Goal: Task Accomplishment & Management: Use online tool/utility

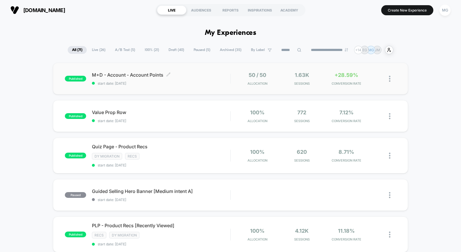
click at [195, 78] on div "M+D - Account - Account Points Click to edit experience details Click to edit e…" at bounding box center [161, 79] width 138 height 14
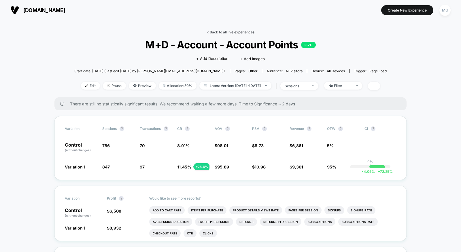
click at [230, 32] on link "< Back to all live experiences" at bounding box center [230, 32] width 48 height 4
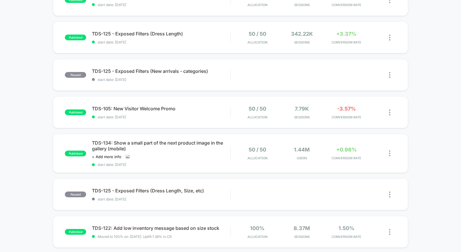
scroll to position [270, 0]
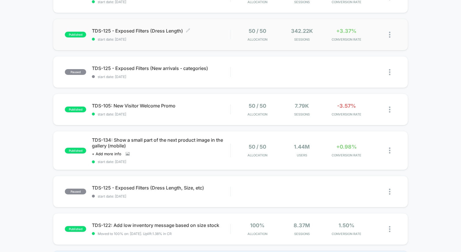
click at [192, 36] on div "TDS-125 - Exposed Filters (Dress Length) Click to edit experience details Click…" at bounding box center [161, 35] width 138 height 14
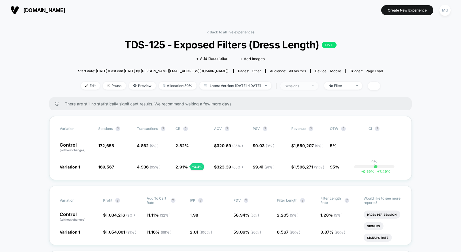
click at [306, 85] on div "sessions" at bounding box center [295, 86] width 23 height 4
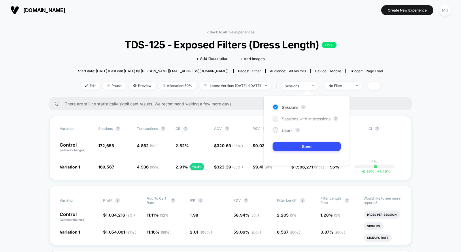
click at [300, 117] on span "Sessions with impressions" at bounding box center [306, 118] width 49 height 5
click at [299, 149] on button "Save" at bounding box center [306, 147] width 68 height 10
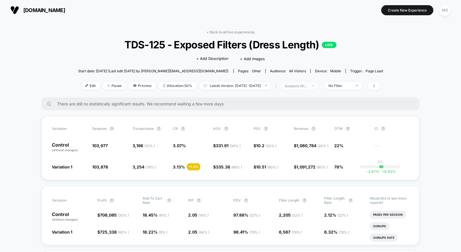
click at [303, 88] on span "sessions with impression" at bounding box center [299, 86] width 38 height 8
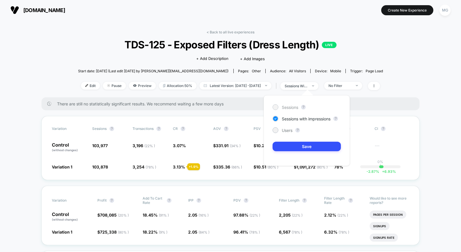
click at [287, 107] on span "Sessions" at bounding box center [290, 107] width 16 height 5
click at [292, 145] on button "Save" at bounding box center [306, 147] width 68 height 10
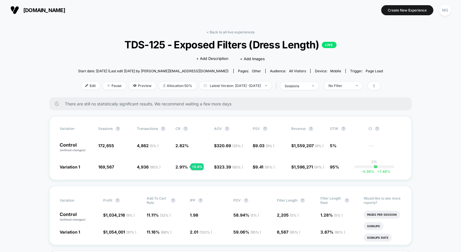
click at [242, 35] on div "< Back to all live experiences TDS-125 - Exposed Filters (Dress Length) LIVE Cl…" at bounding box center [230, 63] width 305 height 67
click at [243, 32] on link "< Back to all live experiences" at bounding box center [230, 32] width 48 height 4
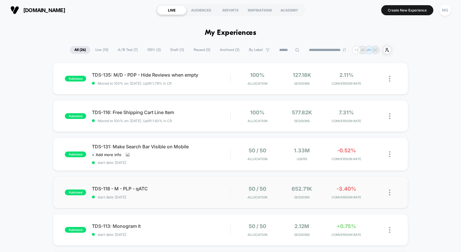
click at [206, 204] on div "published TDS-118 - M - PLP - qATC start date: 9/16/2025 50 / 50 Allocation 652…" at bounding box center [230, 192] width 355 height 32
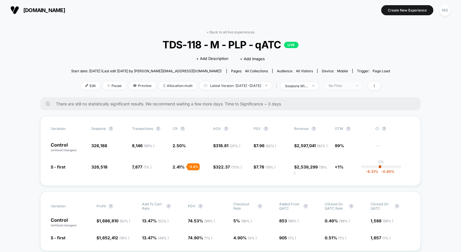
click at [362, 85] on span "No Filter" at bounding box center [343, 86] width 38 height 8
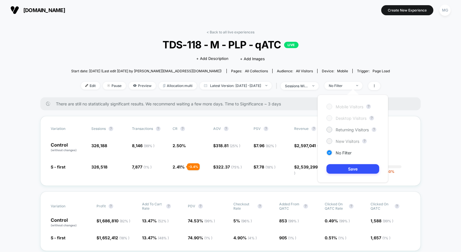
click at [348, 140] on span "New Visitors" at bounding box center [347, 141] width 24 height 5
click at [342, 169] on button "Save" at bounding box center [352, 169] width 53 height 10
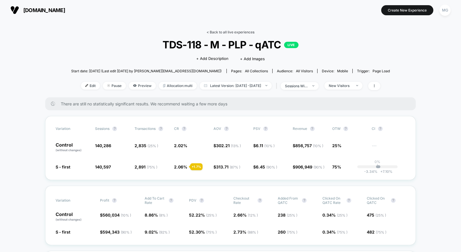
click at [246, 31] on link "< Back to all live experiences" at bounding box center [230, 32] width 48 height 4
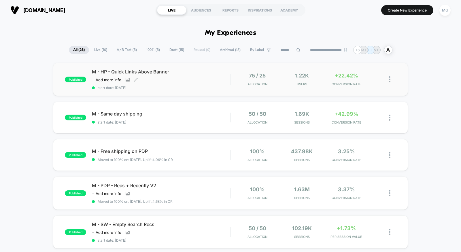
click at [206, 82] on div "M - HP - Quick Links Above Banner Click to view images Click to edit experience…" at bounding box center [161, 79] width 138 height 21
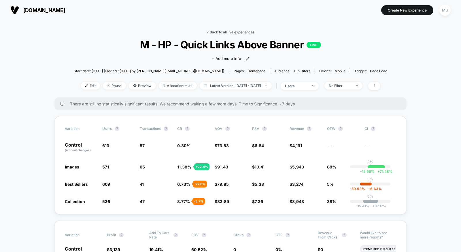
click at [223, 31] on link "< Back to all live experiences" at bounding box center [230, 32] width 48 height 4
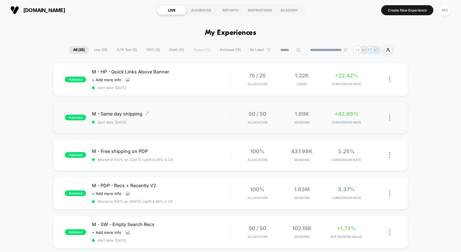
click at [193, 118] on div "M - Same day shipping Click to edit experience details Click to edit experience…" at bounding box center [161, 118] width 138 height 14
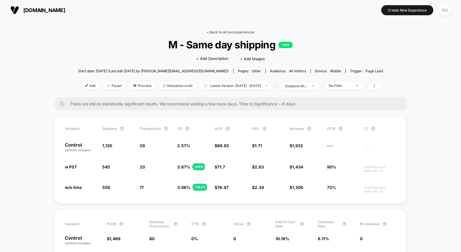
click at [229, 31] on link "< Back to all live experiences" at bounding box center [230, 32] width 48 height 4
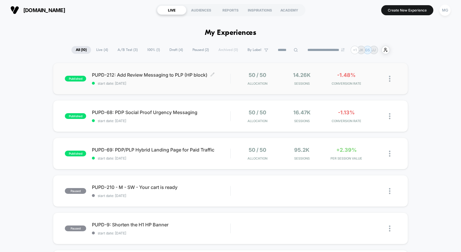
click at [175, 80] on div "PUPD-212: Add Review Messaging to PLP (HP block) Click to edit experience detai…" at bounding box center [161, 79] width 138 height 14
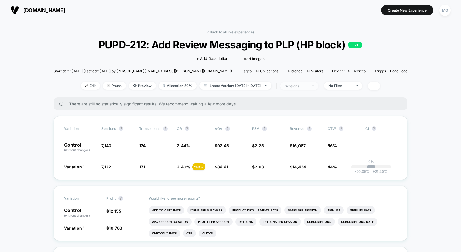
click at [307, 86] on div "sessions" at bounding box center [295, 86] width 23 height 4
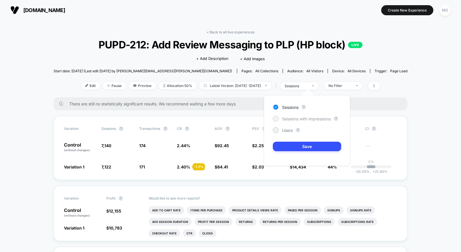
click at [301, 121] on span "Sessions with impressions" at bounding box center [306, 118] width 49 height 5
click at [299, 147] on button "Save" at bounding box center [307, 147] width 68 height 10
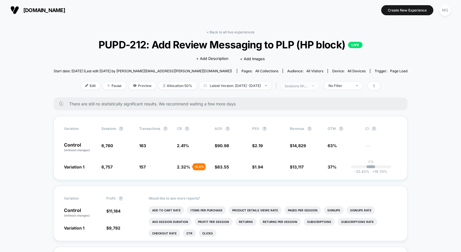
click at [307, 86] on div "sessions with impression" at bounding box center [295, 86] width 23 height 4
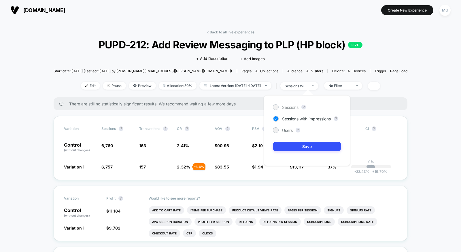
click at [290, 108] on span "Sessions" at bounding box center [290, 107] width 16 height 5
click at [288, 143] on button "Save" at bounding box center [307, 147] width 68 height 10
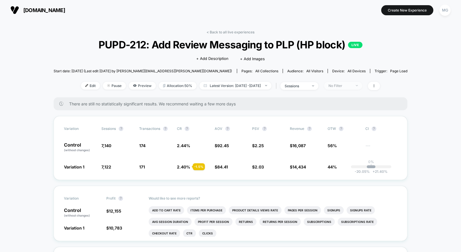
click at [353, 88] on span "No Filter" at bounding box center [343, 86] width 38 height 8
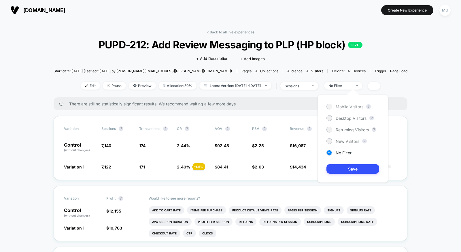
click at [348, 107] on span "Mobile Visitors" at bounding box center [349, 106] width 28 height 5
click at [340, 170] on button "Save" at bounding box center [352, 169] width 53 height 10
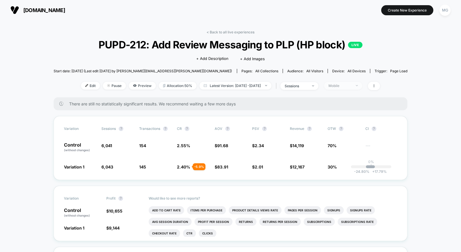
click at [350, 85] on div "Mobile" at bounding box center [339, 85] width 23 height 4
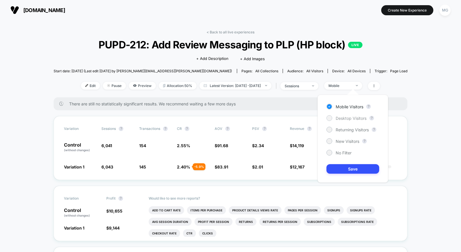
click at [342, 119] on span "Desktop Visitors" at bounding box center [350, 118] width 31 height 5
click at [335, 167] on button "Save" at bounding box center [352, 169] width 53 height 10
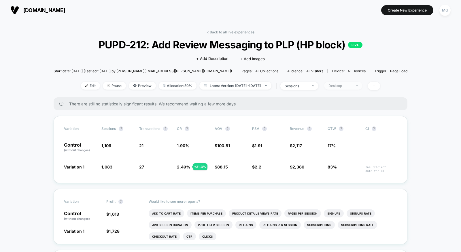
click at [345, 83] on div "Desktop" at bounding box center [339, 85] width 23 height 4
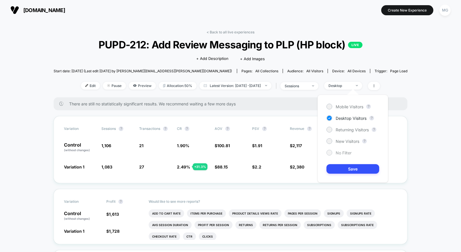
click at [327, 151] on div at bounding box center [329, 152] width 4 height 4
click at [334, 168] on button "Save" at bounding box center [352, 169] width 53 height 10
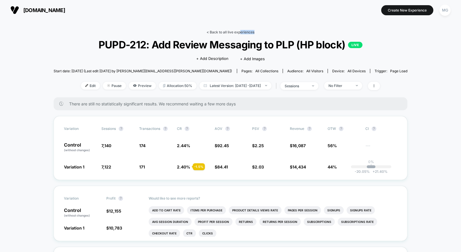
click at [241, 33] on div "< Back to all live experiences PUPD-212: Add Review Messaging to PLP (HP block)…" at bounding box center [231, 63] width 354 height 67
click at [240, 32] on link "< Back to all live experiences" at bounding box center [230, 32] width 48 height 4
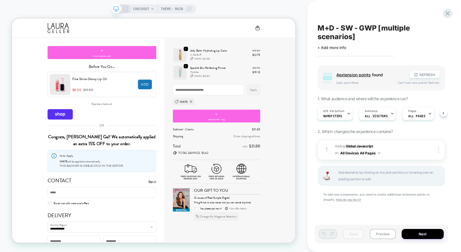
scroll to position [0, 1]
click at [391, 152] on span "Adding Global Javascript on All Devices All Pages" at bounding box center [376, 150] width 83 height 14
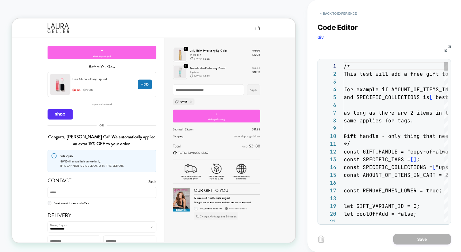
scroll to position [78, 0]
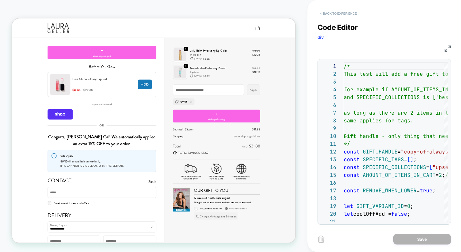
click at [330, 14] on button "< Back to experience" at bounding box center [338, 13] width 42 height 9
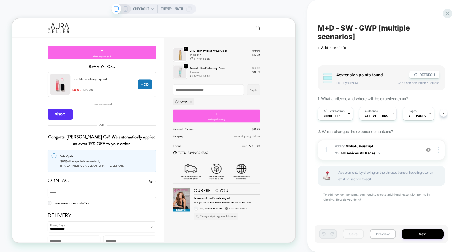
scroll to position [0, 0]
click at [144, 9] on span "CHECKOUT" at bounding box center [141, 8] width 16 height 9
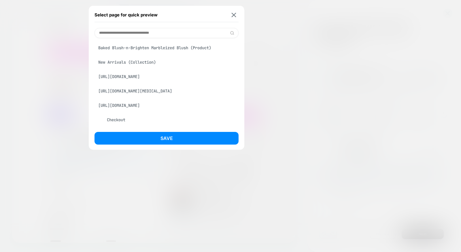
click at [144, 48] on div "Baked Blush-n-Brighten Marbleized Blush (Product)" at bounding box center [166, 47] width 144 height 11
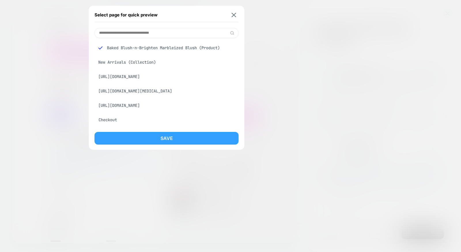
click at [143, 139] on button "Save" at bounding box center [166, 138] width 144 height 13
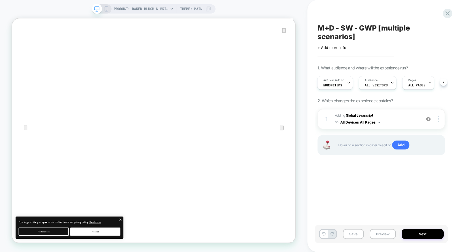
scroll to position [0, 1]
click at [339, 80] on span "A/B Variation" at bounding box center [333, 80] width 21 height 4
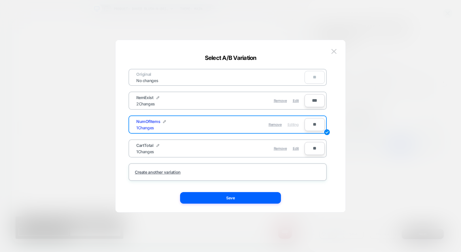
scroll to position [0, 0]
click at [333, 51] on img at bounding box center [333, 51] width 5 height 5
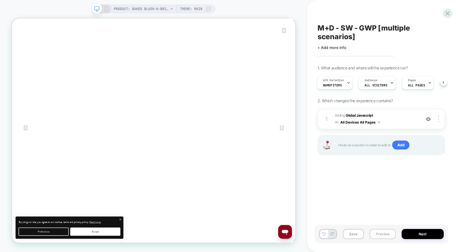
click at [377, 232] on button "Preview" at bounding box center [382, 234] width 26 height 10
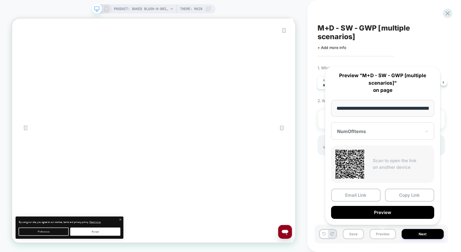
scroll to position [0, 94]
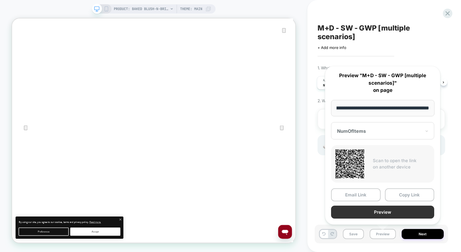
click at [377, 215] on button "Preview" at bounding box center [382, 212] width 103 height 13
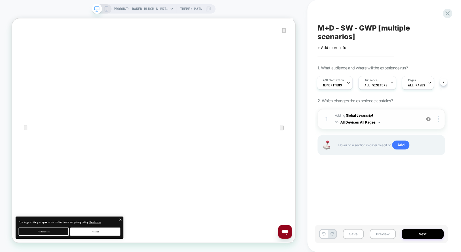
click at [390, 115] on span "Adding Global Javascript on All Devices All Pages" at bounding box center [376, 119] width 83 height 14
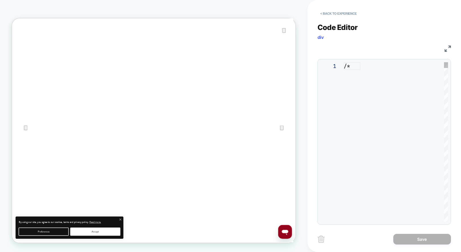
scroll to position [78, 0]
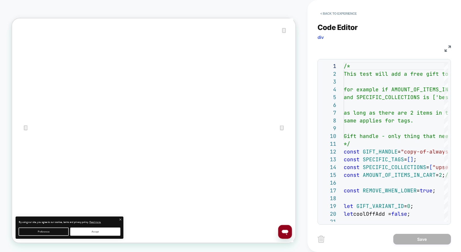
click at [447, 48] on img at bounding box center [447, 48] width 6 height 6
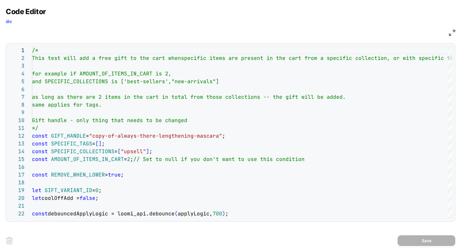
click at [452, 32] on img at bounding box center [452, 33] width 6 height 6
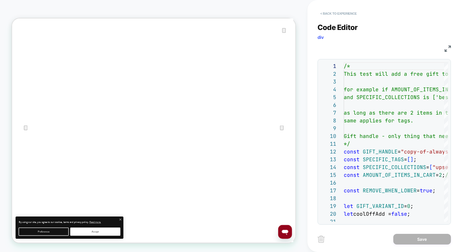
click at [337, 14] on button "< Back to experience" at bounding box center [338, 13] width 42 height 9
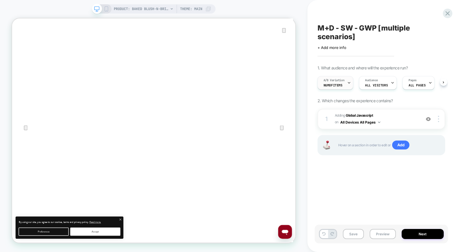
scroll to position [0, 0]
click at [330, 80] on span "A/B Variation" at bounding box center [333, 80] width 21 height 4
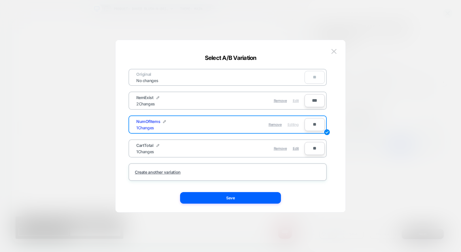
click at [296, 98] on span "Edit" at bounding box center [296, 100] width 6 height 4
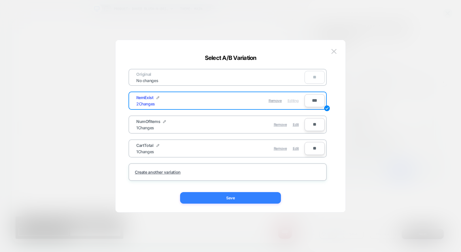
click at [269, 198] on button "Save" at bounding box center [230, 198] width 101 height 12
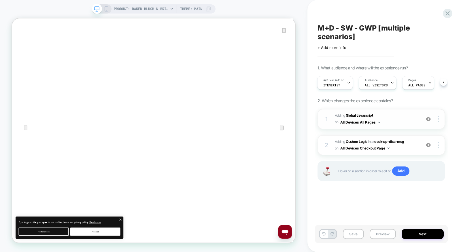
click at [400, 124] on span "Adding Global Javascript on All Devices All Pages" at bounding box center [376, 119] width 83 height 14
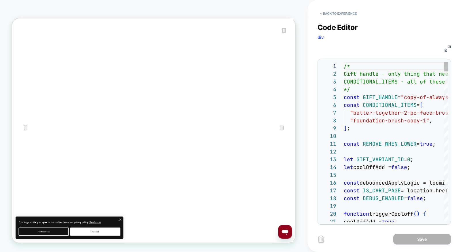
scroll to position [78, 0]
click at [447, 50] on img at bounding box center [447, 48] width 6 height 6
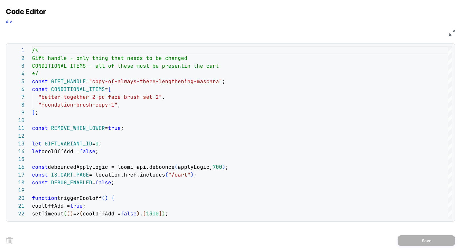
click at [453, 30] on img at bounding box center [452, 33] width 6 height 6
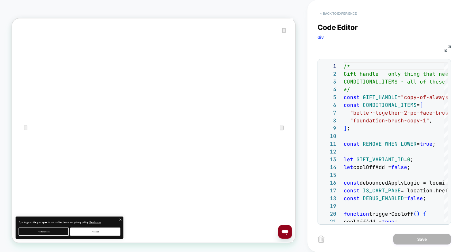
click at [337, 12] on button "< Back to experience" at bounding box center [338, 13] width 42 height 9
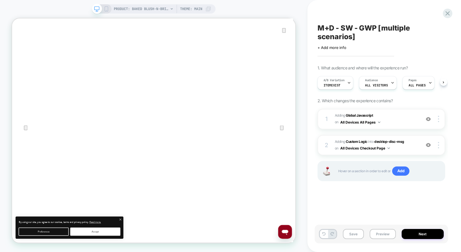
scroll to position [0, 0]
click at [332, 87] on span "ItemExist" at bounding box center [331, 85] width 17 height 4
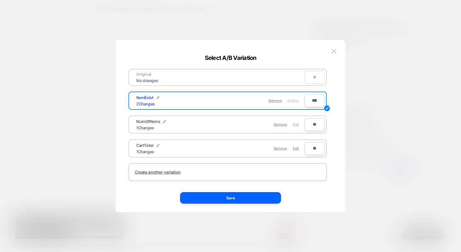
click at [295, 124] on span "Edit" at bounding box center [296, 124] width 6 height 4
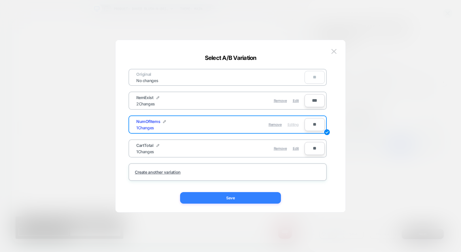
click at [244, 201] on button "Save" at bounding box center [230, 198] width 101 height 12
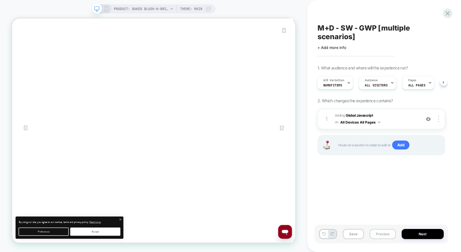
click at [382, 236] on button "Preview" at bounding box center [382, 234] width 26 height 10
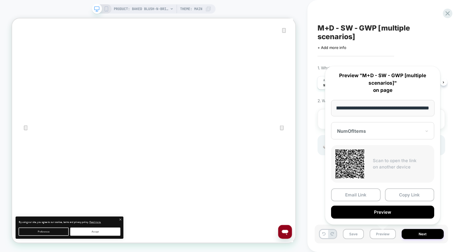
scroll to position [0, 0]
